Goal: Navigation & Orientation: Find specific page/section

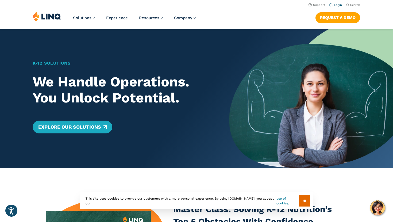
click at [337, 4] on link "Login" at bounding box center [335, 4] width 13 height 3
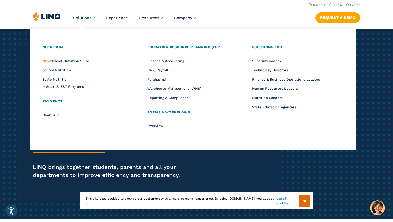
click at [62, 70] on span "School Nutrition" at bounding box center [56, 70] width 28 height 4
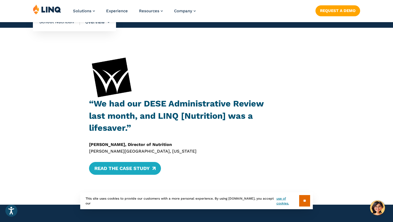
scroll to position [874, 0]
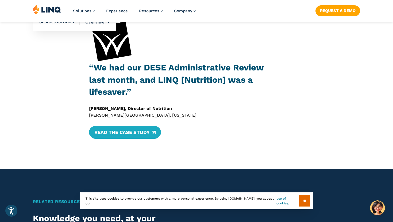
click at [50, 9] on img at bounding box center [47, 9] width 28 height 10
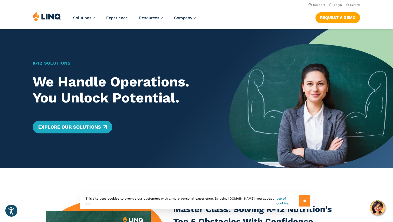
click at [301, 204] on input "**" at bounding box center [304, 200] width 11 height 11
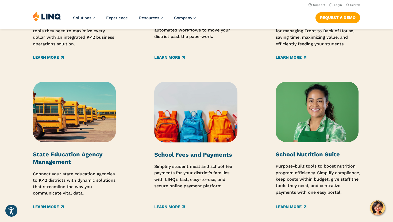
scroll to position [741, 0]
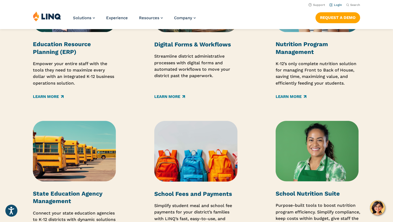
click at [341, 4] on link "Login" at bounding box center [335, 4] width 13 height 3
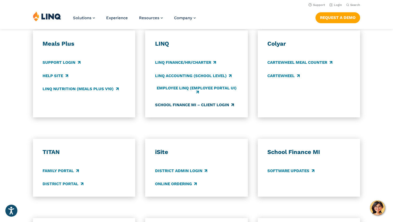
scroll to position [307, 0]
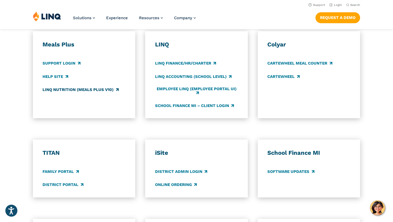
click at [67, 88] on link "LINQ Nutrition (Meals Plus v10)" at bounding box center [80, 90] width 76 height 6
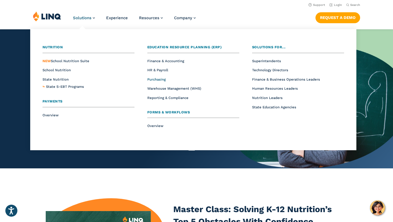
click at [162, 80] on span "Purchasing" at bounding box center [156, 79] width 18 height 4
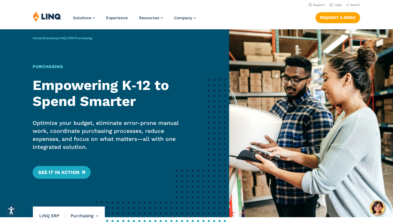
click at [96, 218] on li "Purchasing Overview Finance & Accounting HR & Payroll Purchasing Reporting & Co…" at bounding box center [81, 216] width 33 height 19
click at [95, 213] on li "Purchasing Overview Finance & Accounting HR & Payroll Purchasing Reporting & Co…" at bounding box center [81, 216] width 33 height 19
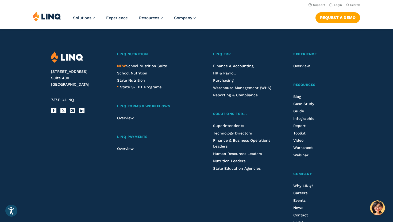
scroll to position [1029, 0]
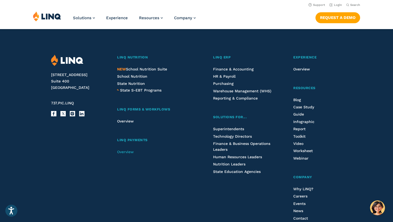
click at [125, 152] on span "Overview" at bounding box center [125, 152] width 17 height 4
